Goal: Transaction & Acquisition: Purchase product/service

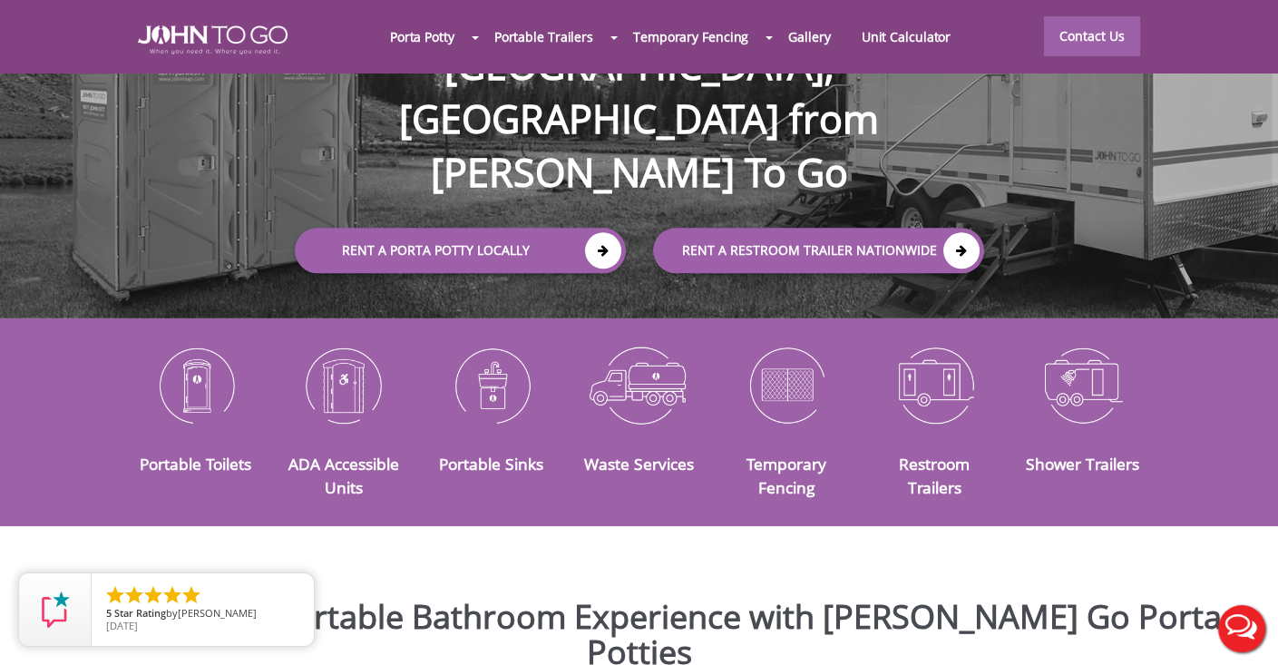
scroll to position [181, 0]
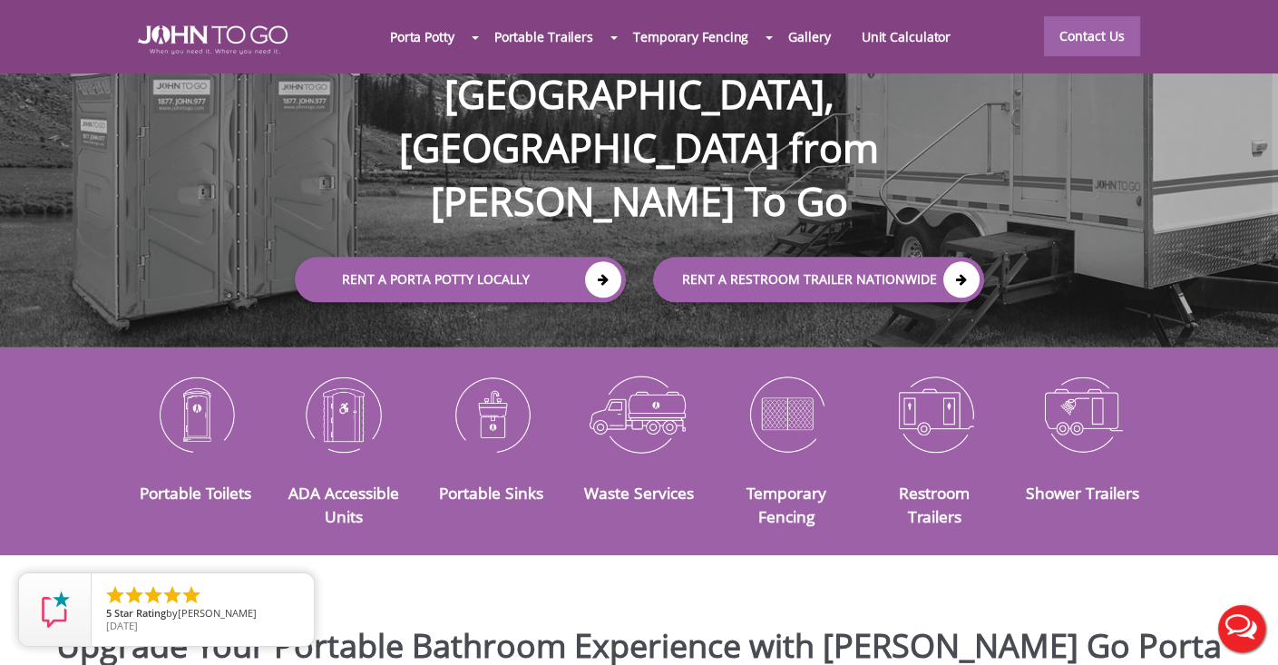
click at [197, 391] on div at bounding box center [639, 332] width 1278 height 665
click at [219, 481] on link "Portable Toilets" at bounding box center [196, 492] width 112 height 22
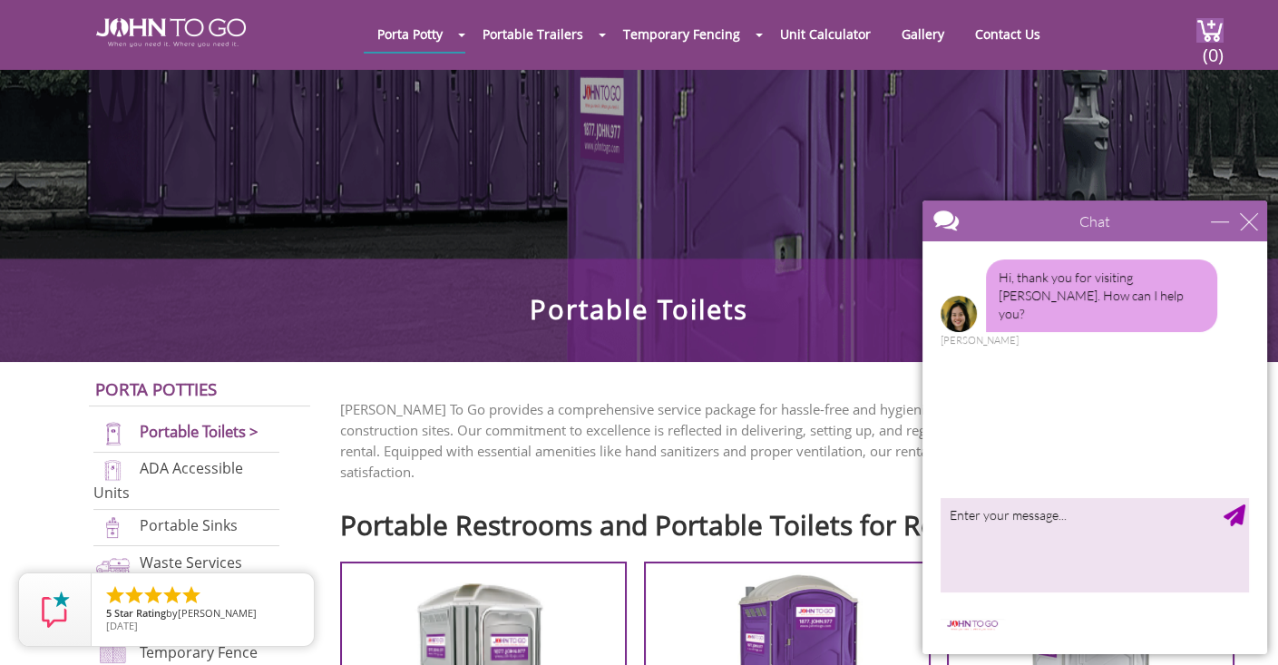
scroll to position [91, 0]
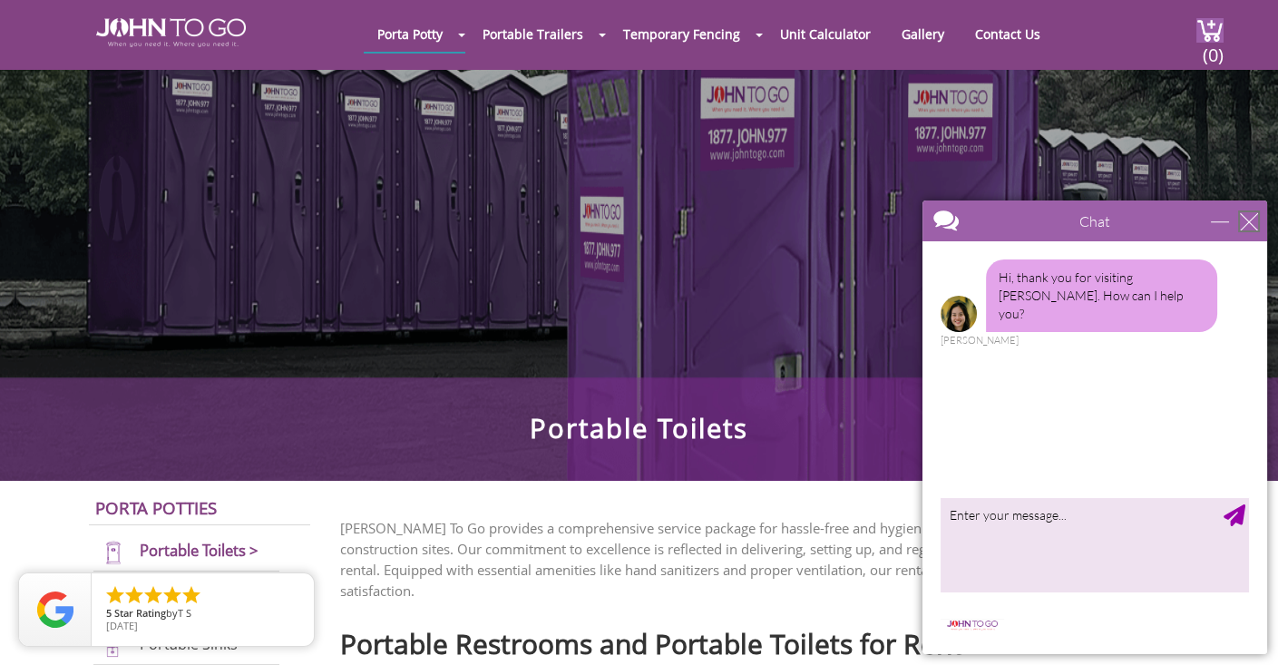
click at [1248, 218] on div "close" at bounding box center [1248, 221] width 18 height 18
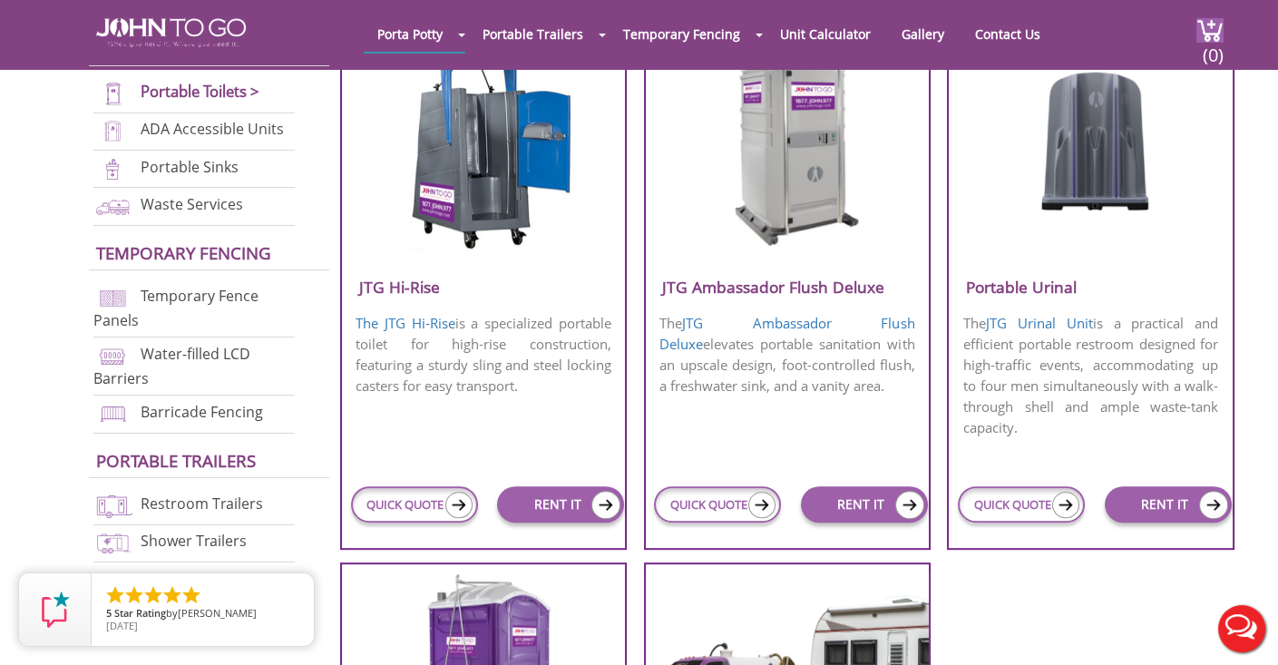
scroll to position [1360, 0]
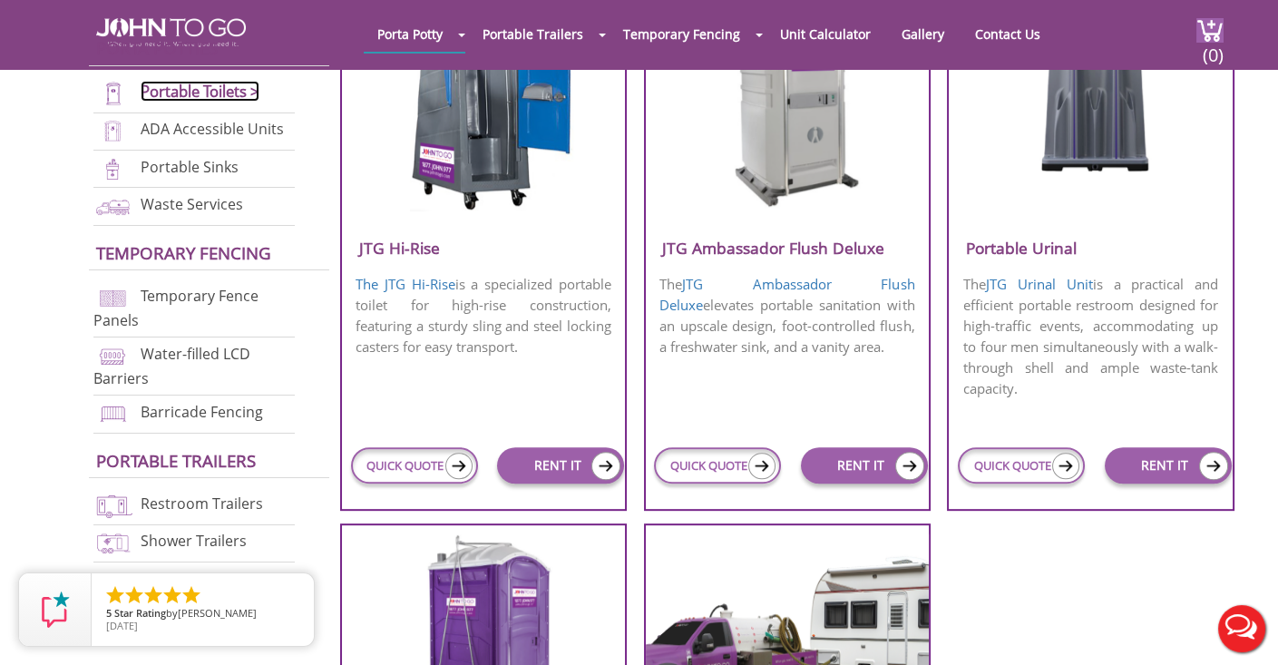
click at [208, 87] on link "Portable Toilets >" at bounding box center [200, 91] width 119 height 21
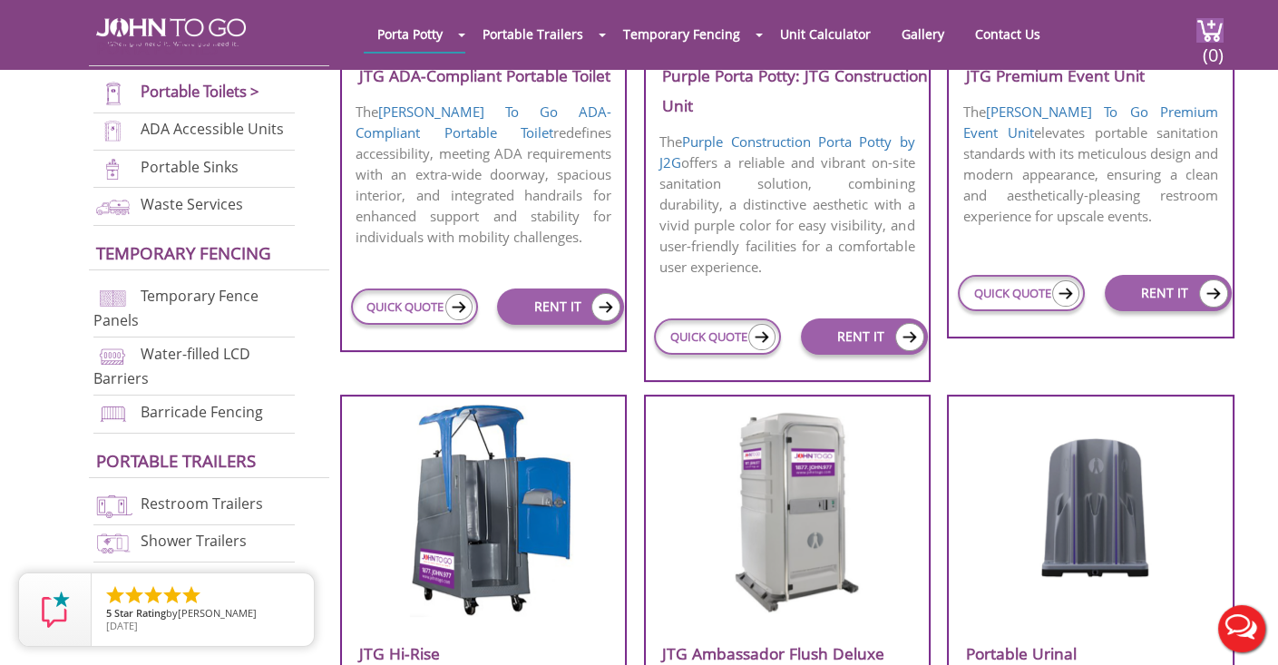
scroll to position [1088, 0]
